Goal: Task Accomplishment & Management: Manage account settings

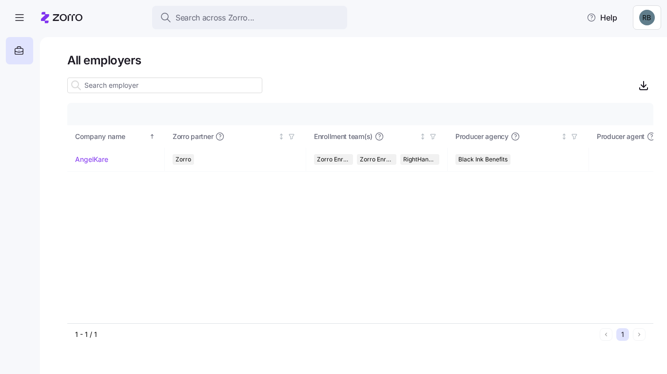
click at [18, 17] on icon "button" at bounding box center [20, 18] width 12 height 12
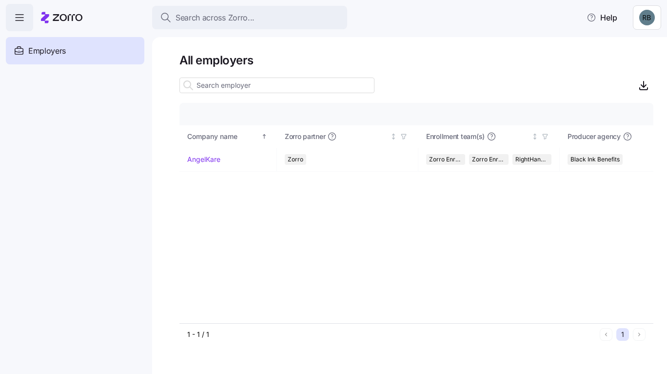
click at [648, 17] on html "Search across Zorro... Help Enrollments Employers Demo employers Prospects Demo…" at bounding box center [333, 184] width 667 height 368
click at [628, 54] on div "Agency setup" at bounding box center [624, 59] width 58 height 11
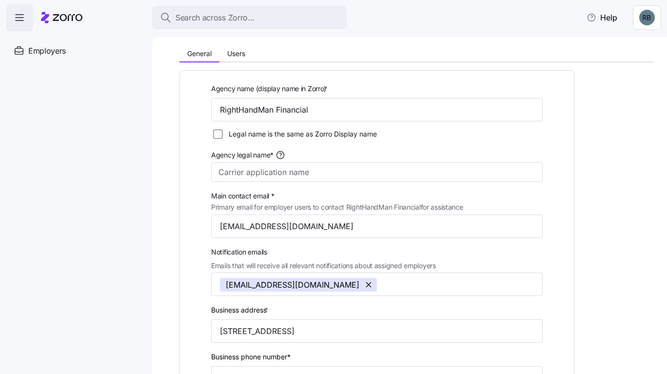
scroll to position [49, 0]
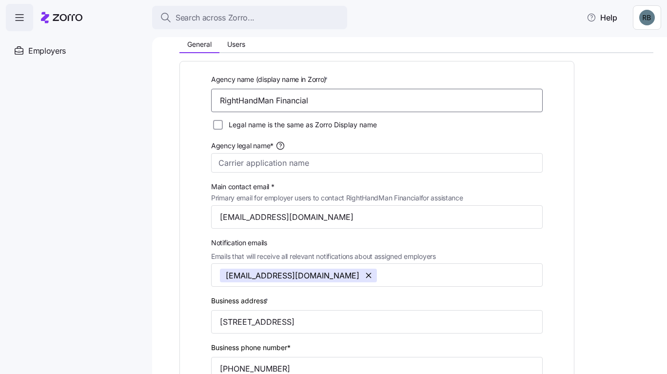
click at [263, 97] on input "RightHandMan Financial" at bounding box center [376, 100] width 331 height 23
drag, startPoint x: 264, startPoint y: 162, endPoint x: 264, endPoint y: 170, distance: 7.8
click at [264, 170] on input "Agency legal name*" at bounding box center [376, 162] width 331 height 19
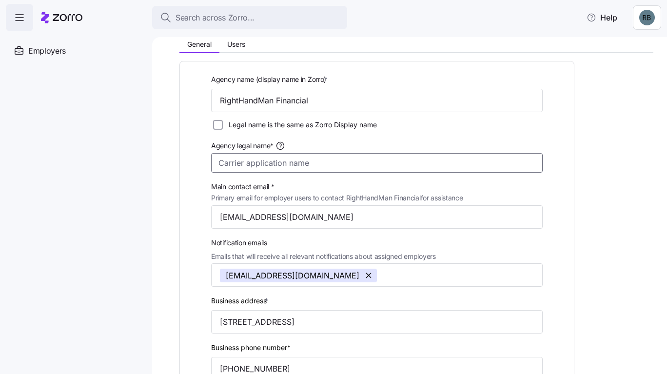
paste input "RightHandMan Financial"
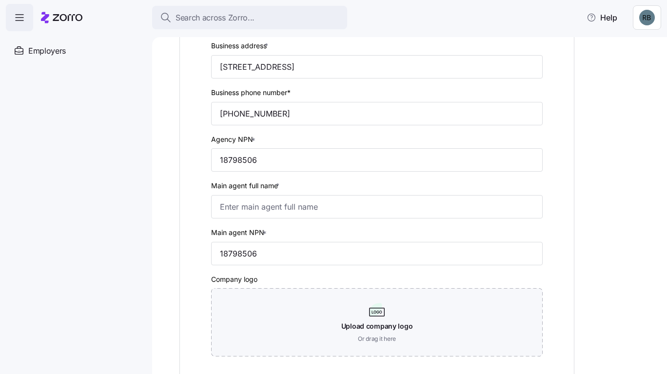
scroll to position [341, 0]
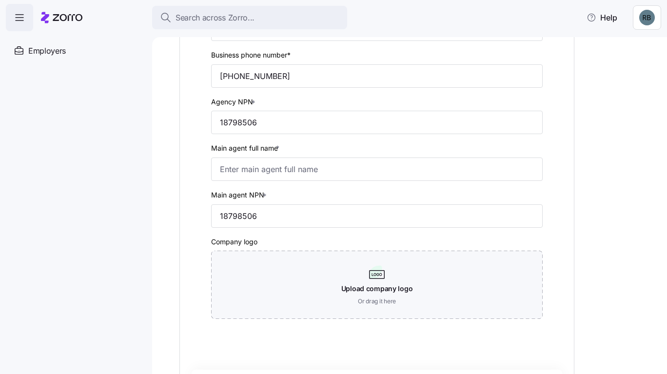
type input "RightHandMan Financial"
click at [257, 165] on input "Main agent full name *" at bounding box center [376, 168] width 331 height 23
type input "[PERSON_NAME]"
click at [377, 295] on div "Upload company logo Or drag it here" at bounding box center [376, 284] width 331 height 68
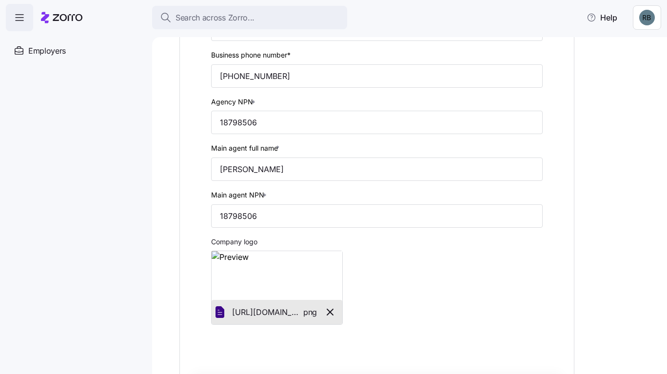
scroll to position [455, 0]
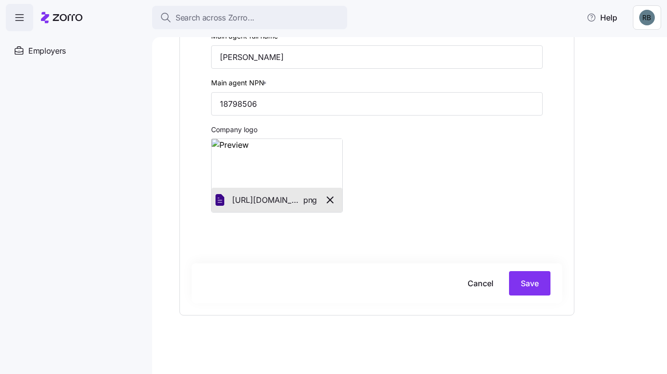
click at [528, 280] on span "Save" at bounding box center [529, 283] width 18 height 12
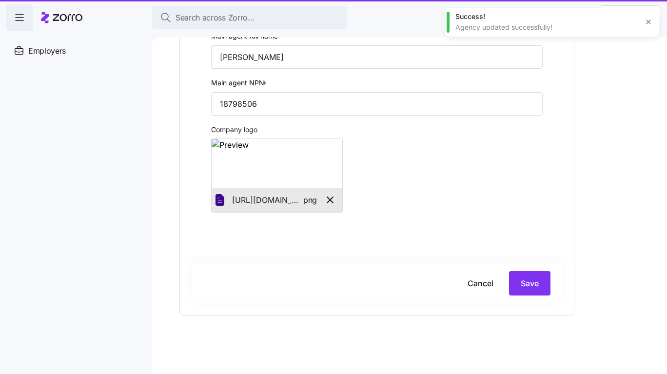
checkbox input "true"
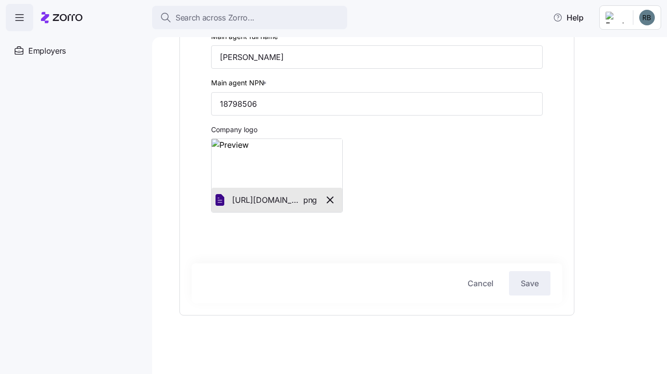
scroll to position [0, 0]
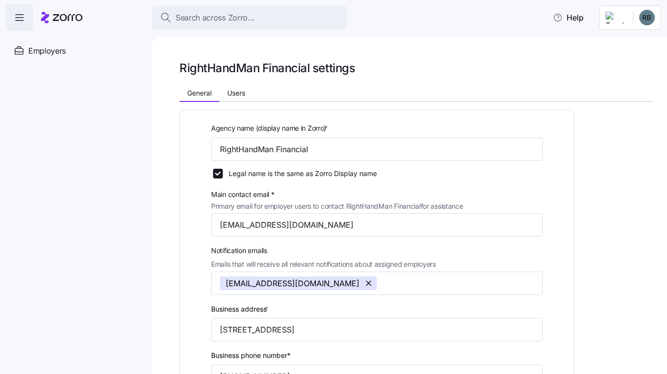
click at [21, 21] on icon "button" at bounding box center [20, 18] width 12 height 12
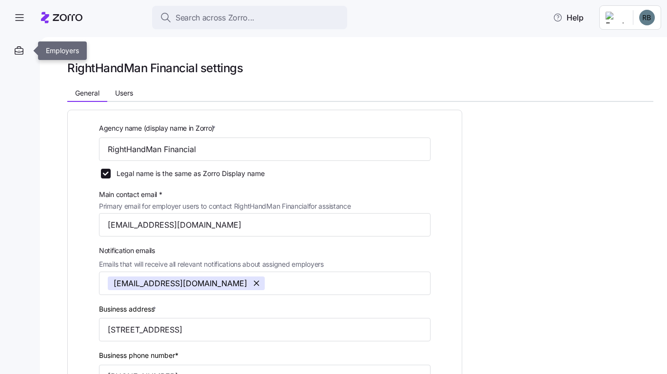
click at [17, 43] on div at bounding box center [19, 50] width 27 height 27
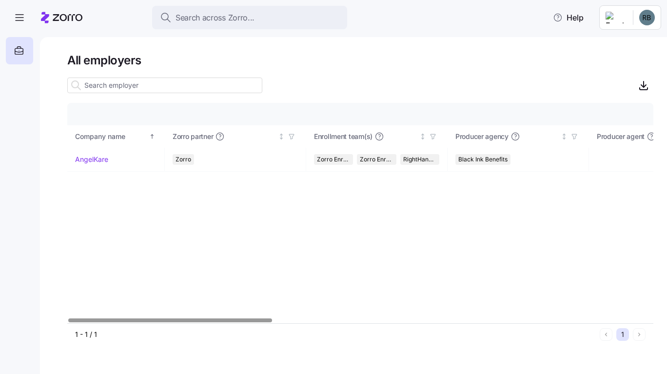
click at [485, 159] on span "Black Ink Benefits" at bounding box center [482, 159] width 49 height 11
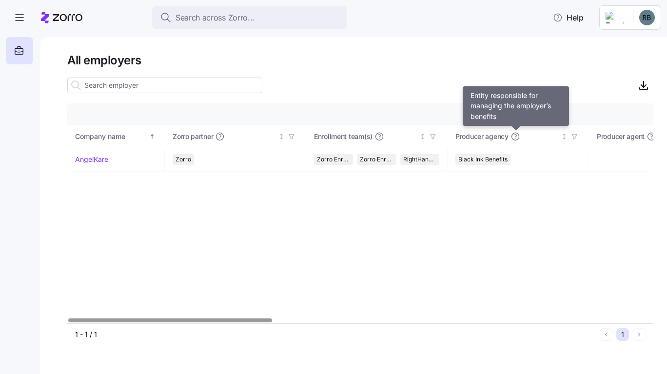
click at [516, 134] on icon at bounding box center [515, 135] width 2 height 2
